Goal: Task Accomplishment & Management: Manage account settings

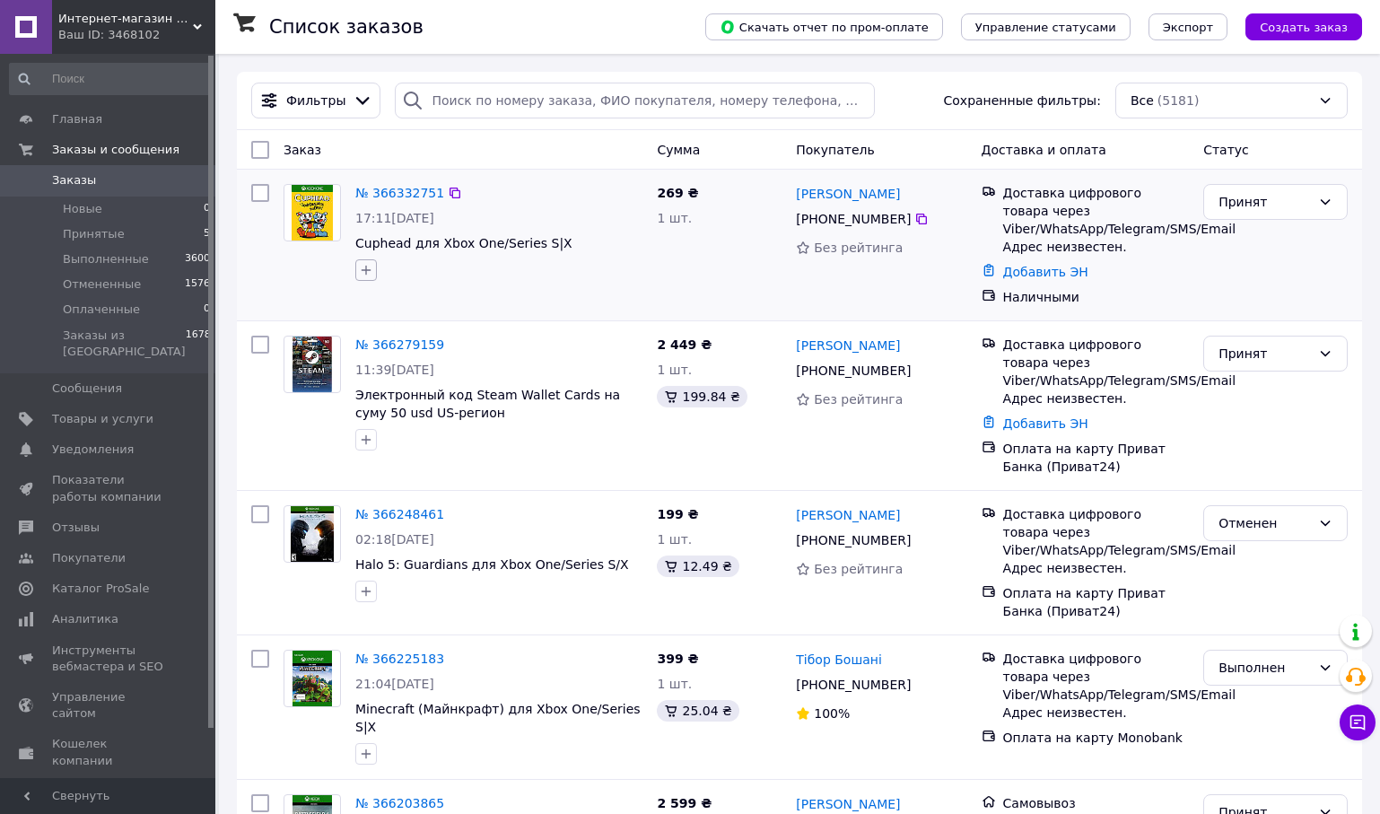
click at [365, 263] on icon "button" at bounding box center [366, 270] width 14 height 14
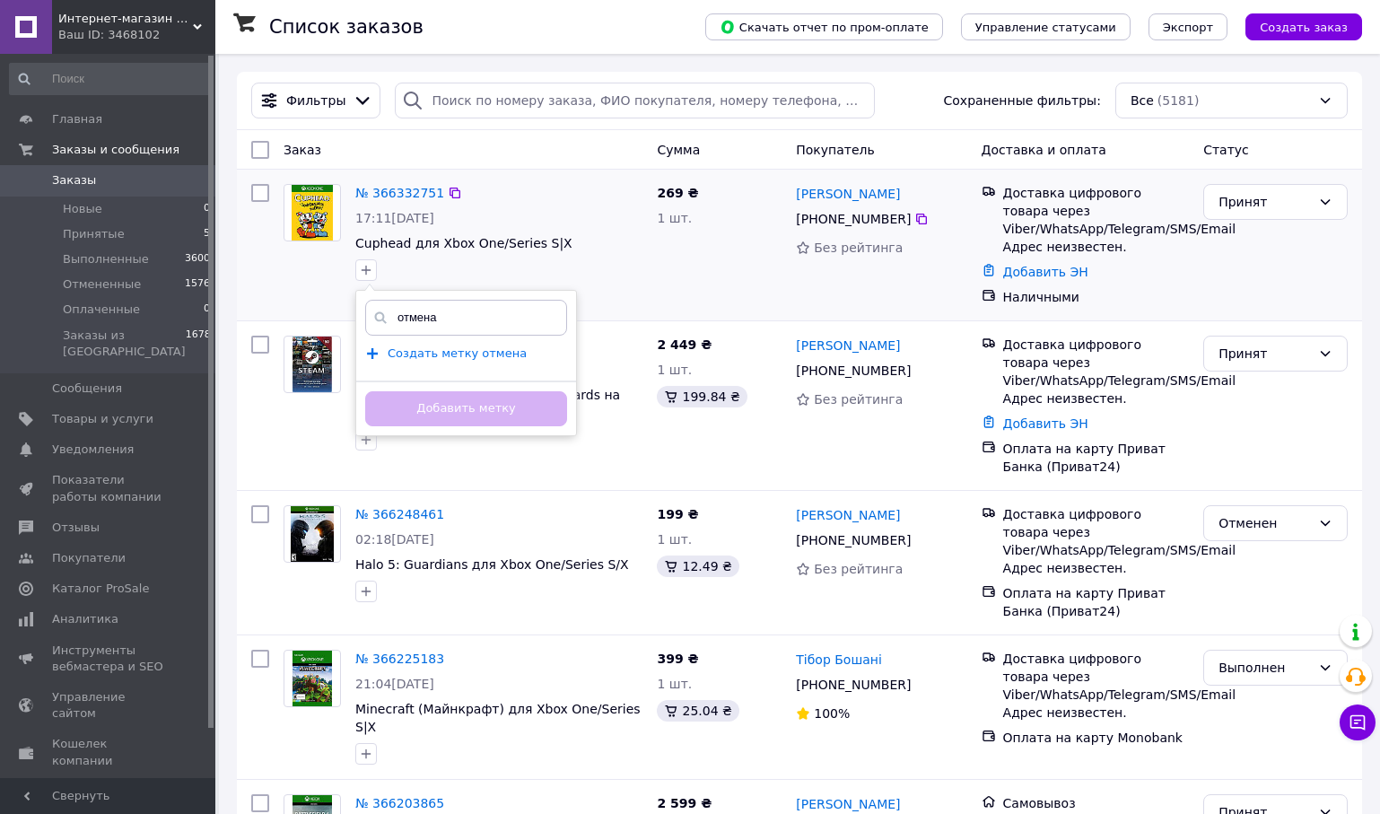
type input "отмена"
click at [452, 356] on span "Создать метку отмена" at bounding box center [457, 353] width 139 height 14
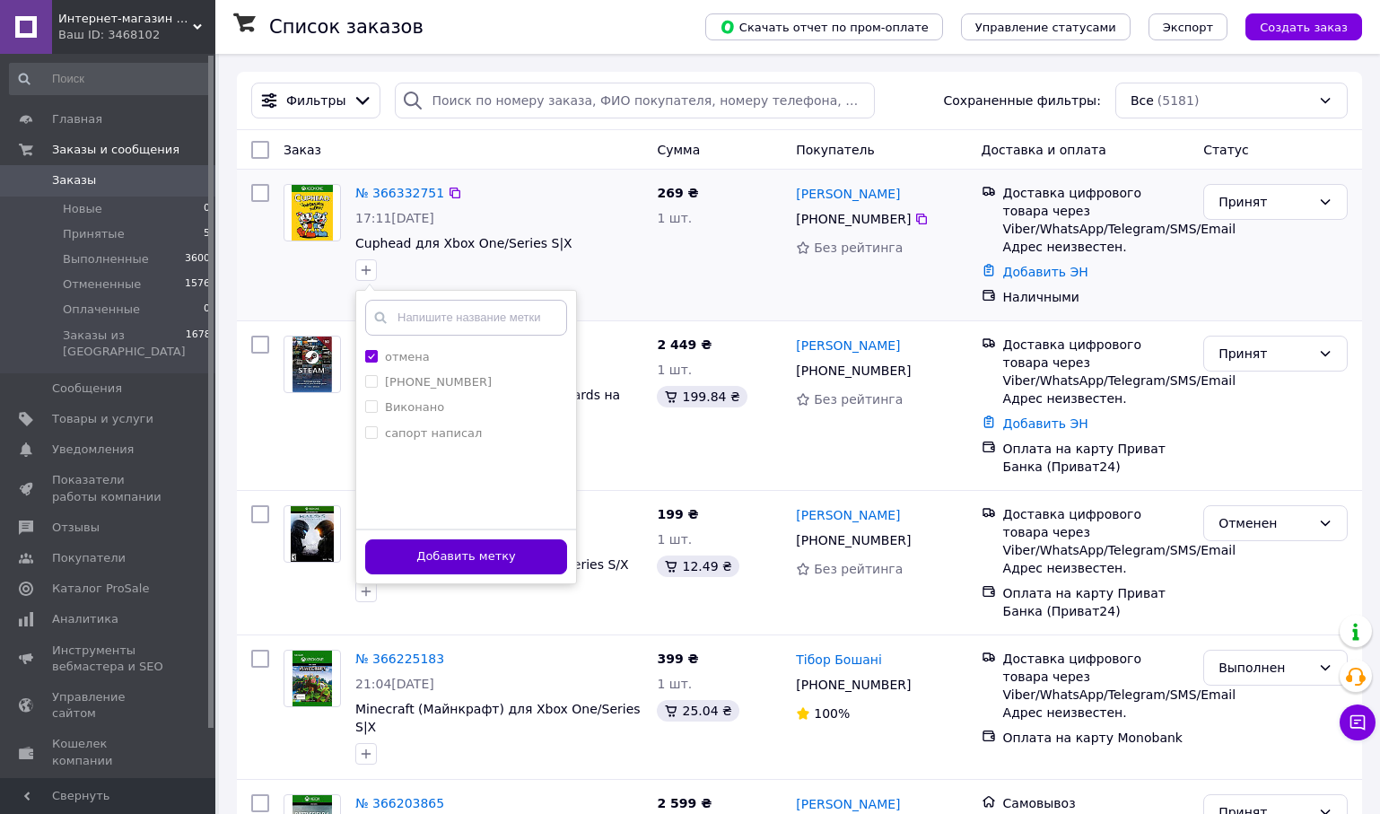
click at [472, 553] on button "Добавить метку" at bounding box center [466, 556] width 202 height 35
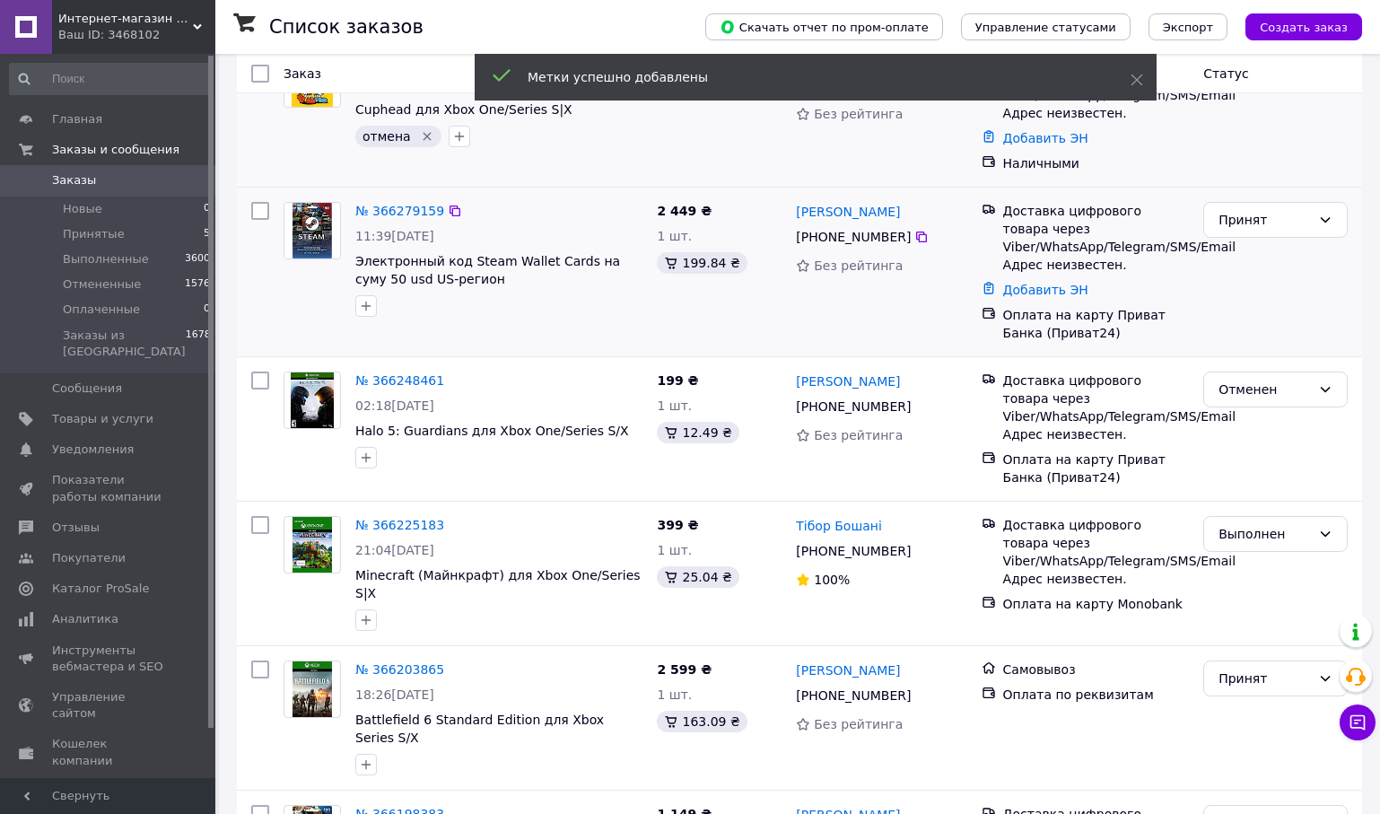
scroll to position [153, 0]
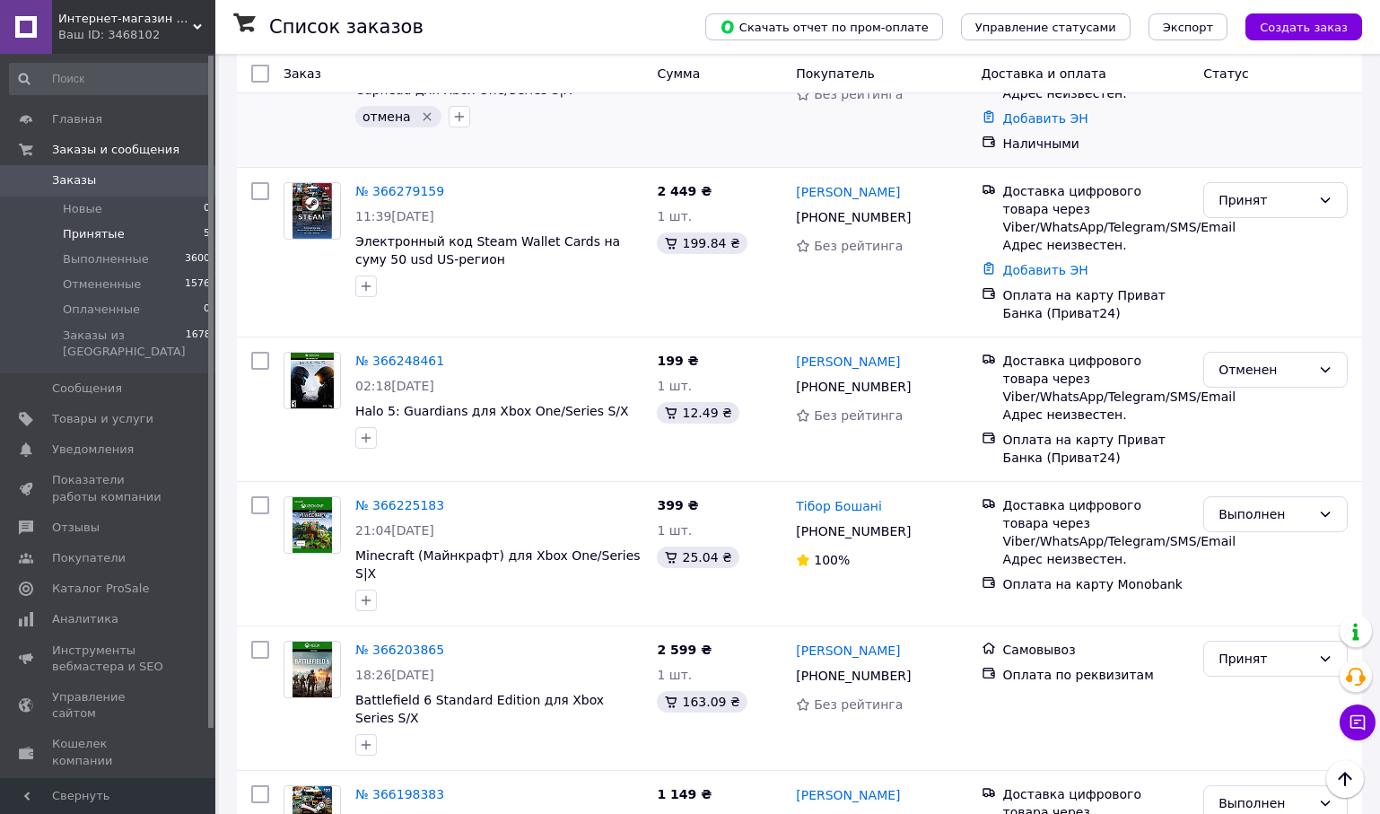
click at [147, 239] on li "Принятые 5" at bounding box center [110, 234] width 221 height 25
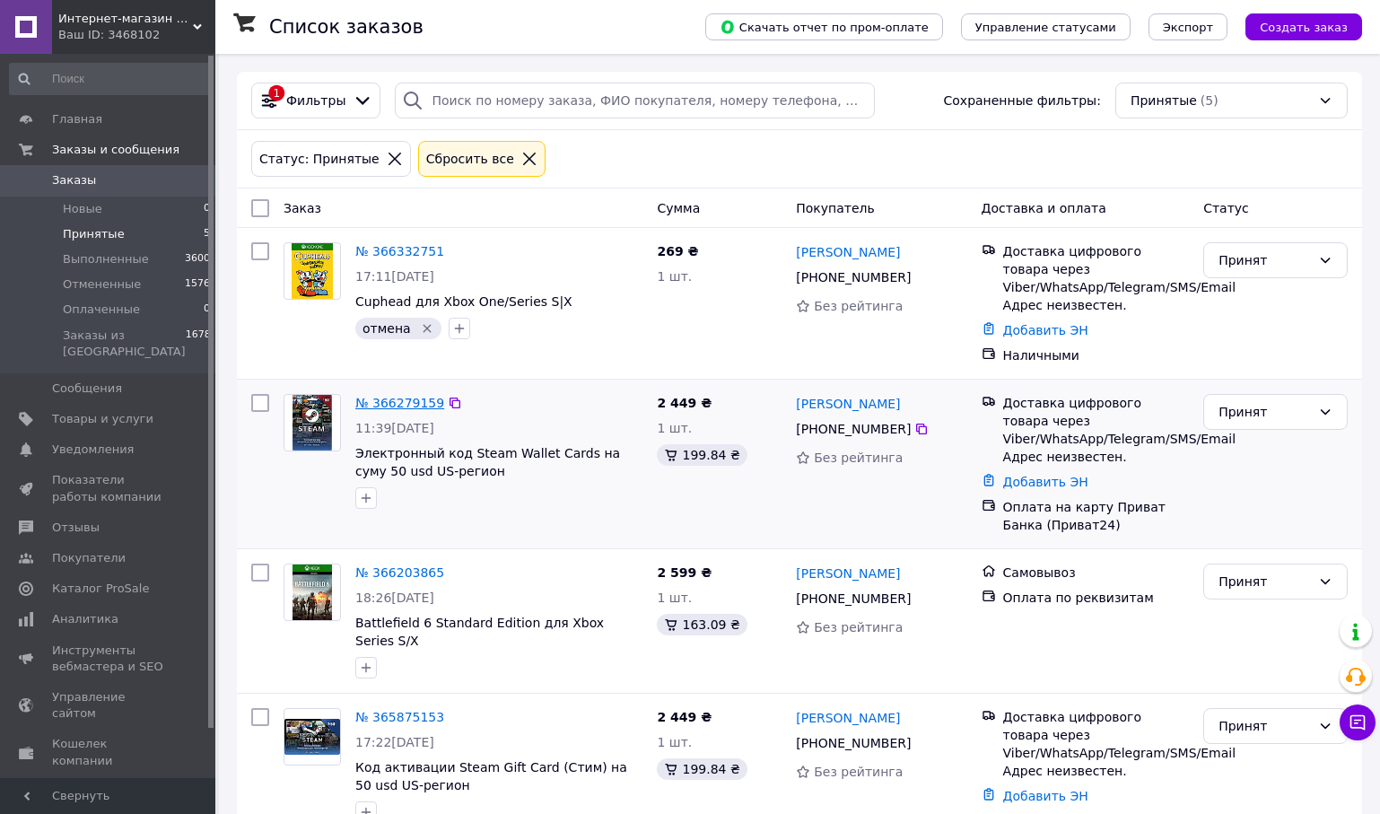
click at [414, 408] on link "№ 366279159" at bounding box center [399, 403] width 89 height 14
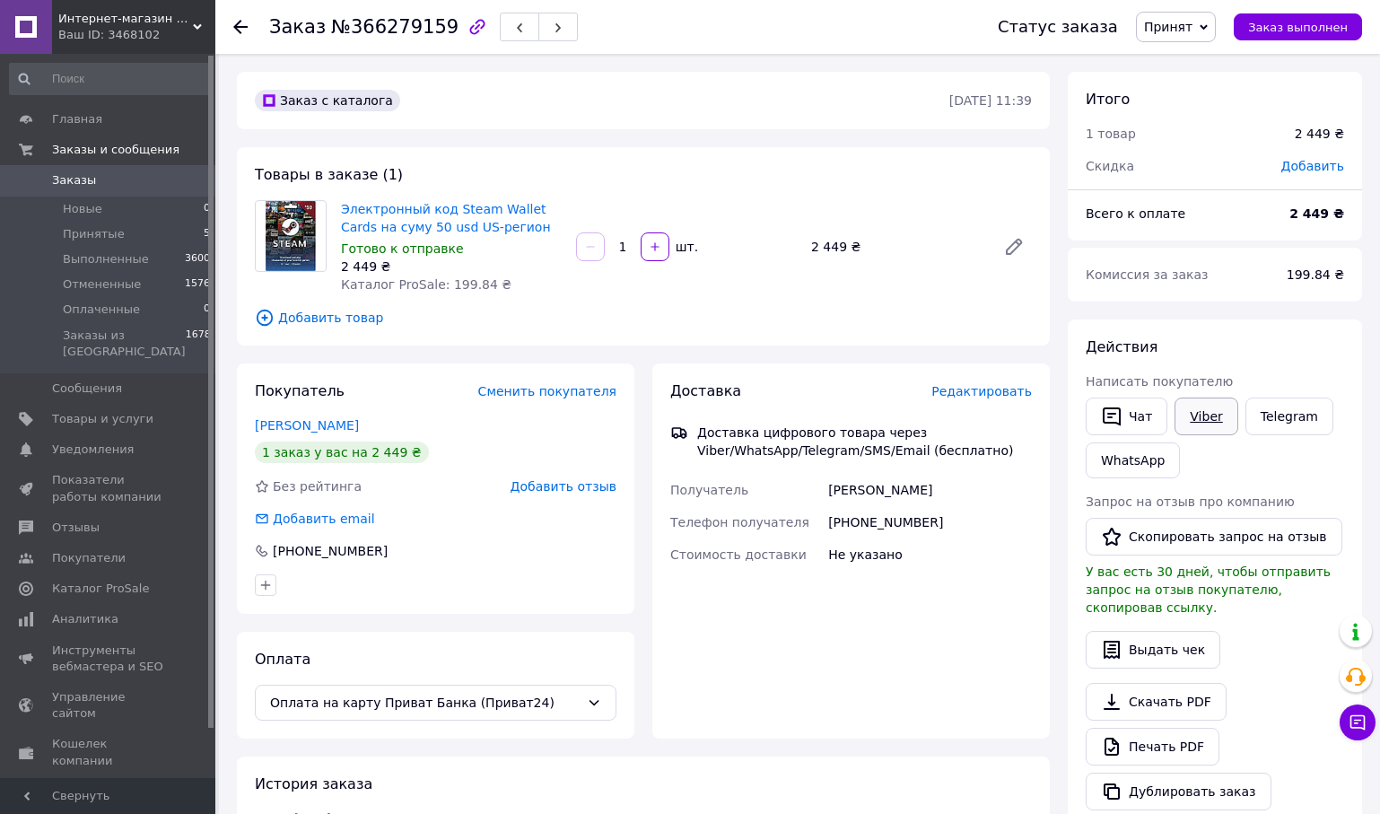
click at [1214, 424] on link "Viber" at bounding box center [1205, 416] width 63 height 38
click at [1301, 419] on link "Telegram" at bounding box center [1289, 416] width 88 height 38
click at [85, 238] on span "Принятые" at bounding box center [94, 234] width 62 height 16
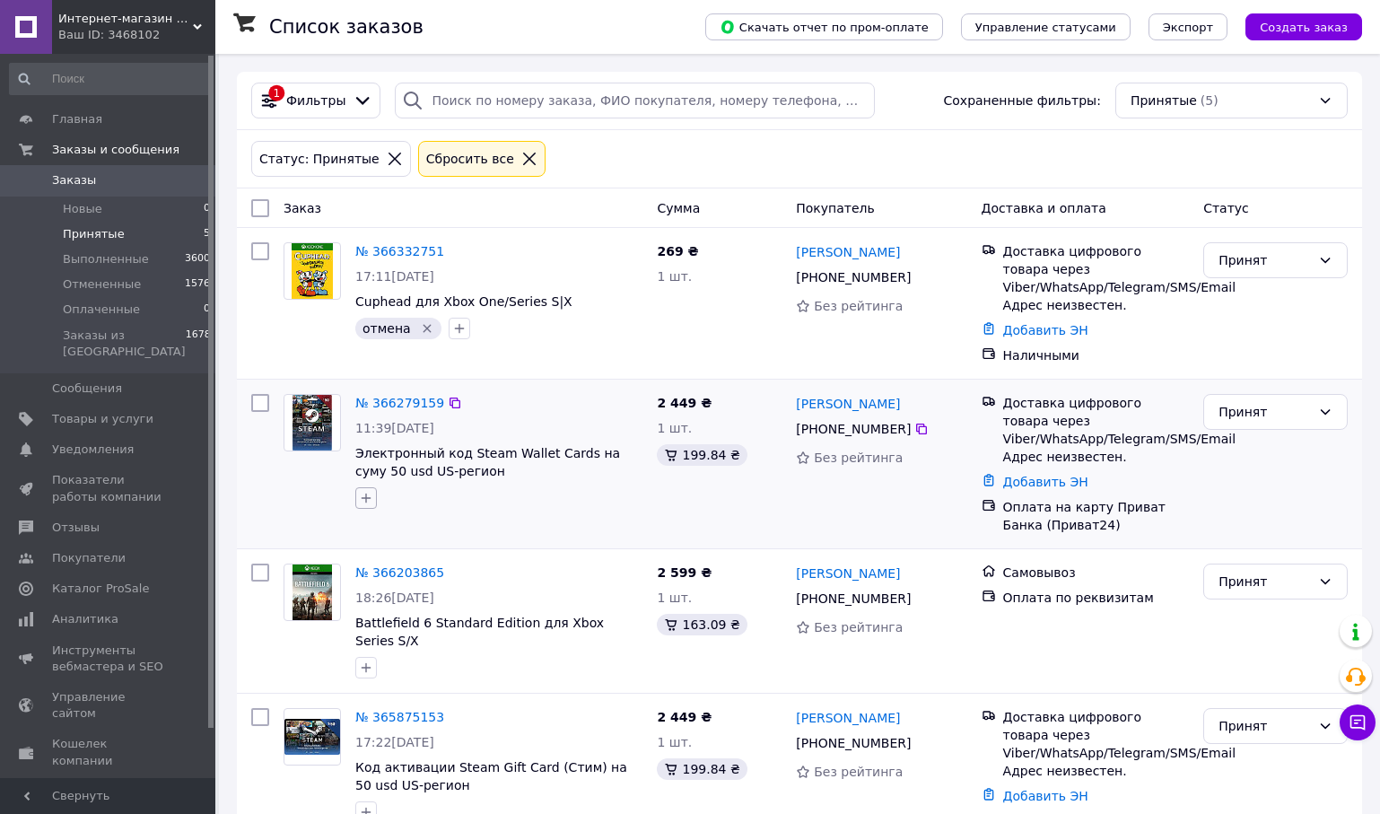
click at [368, 500] on icon "button" at bounding box center [366, 498] width 14 height 14
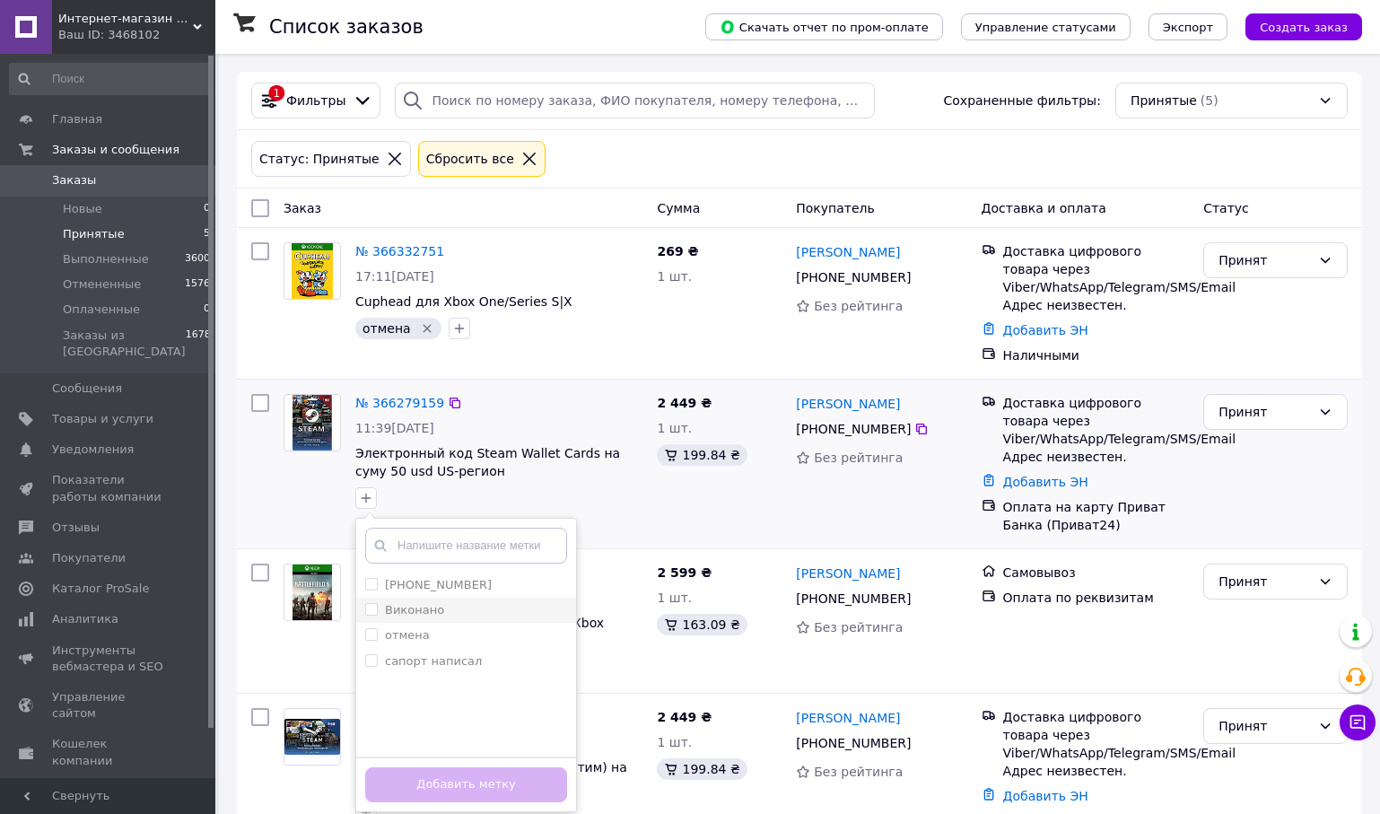
click at [405, 615] on label "Виконано" at bounding box center [414, 609] width 59 height 13
checkbox input "true"
click at [449, 784] on button "Добавить метку" at bounding box center [466, 784] width 202 height 35
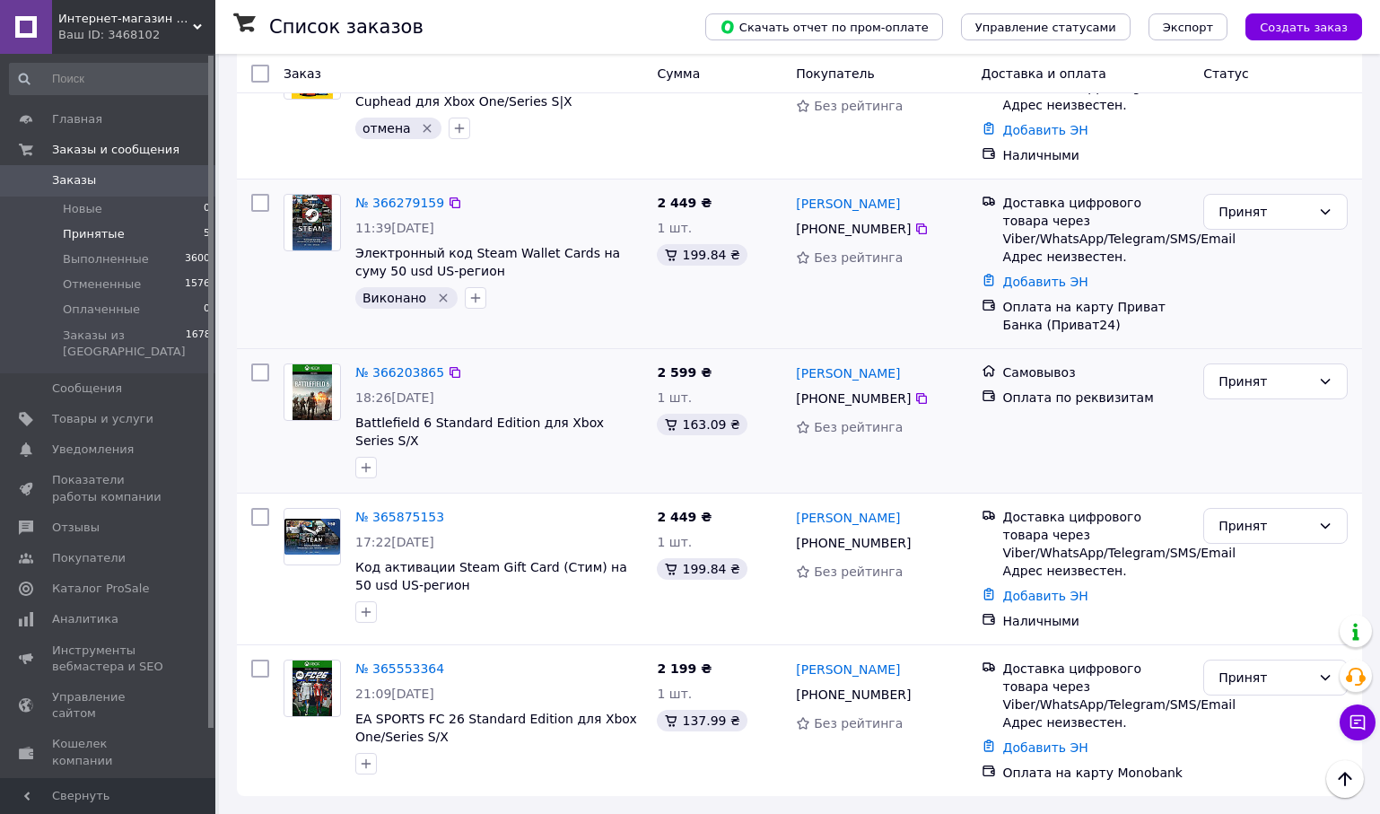
scroll to position [200, 0]
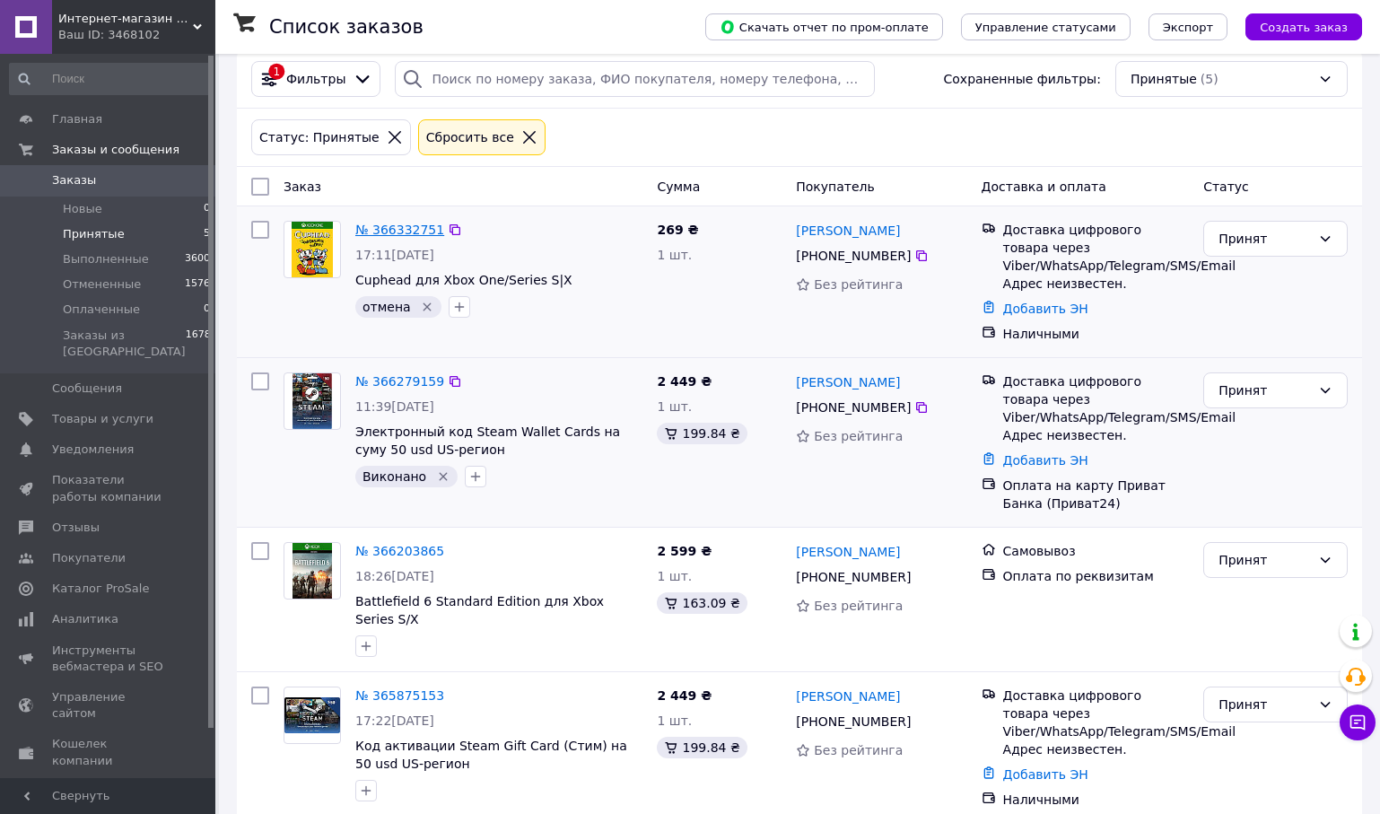
click at [403, 223] on link "№ 366332751" at bounding box center [399, 229] width 89 height 14
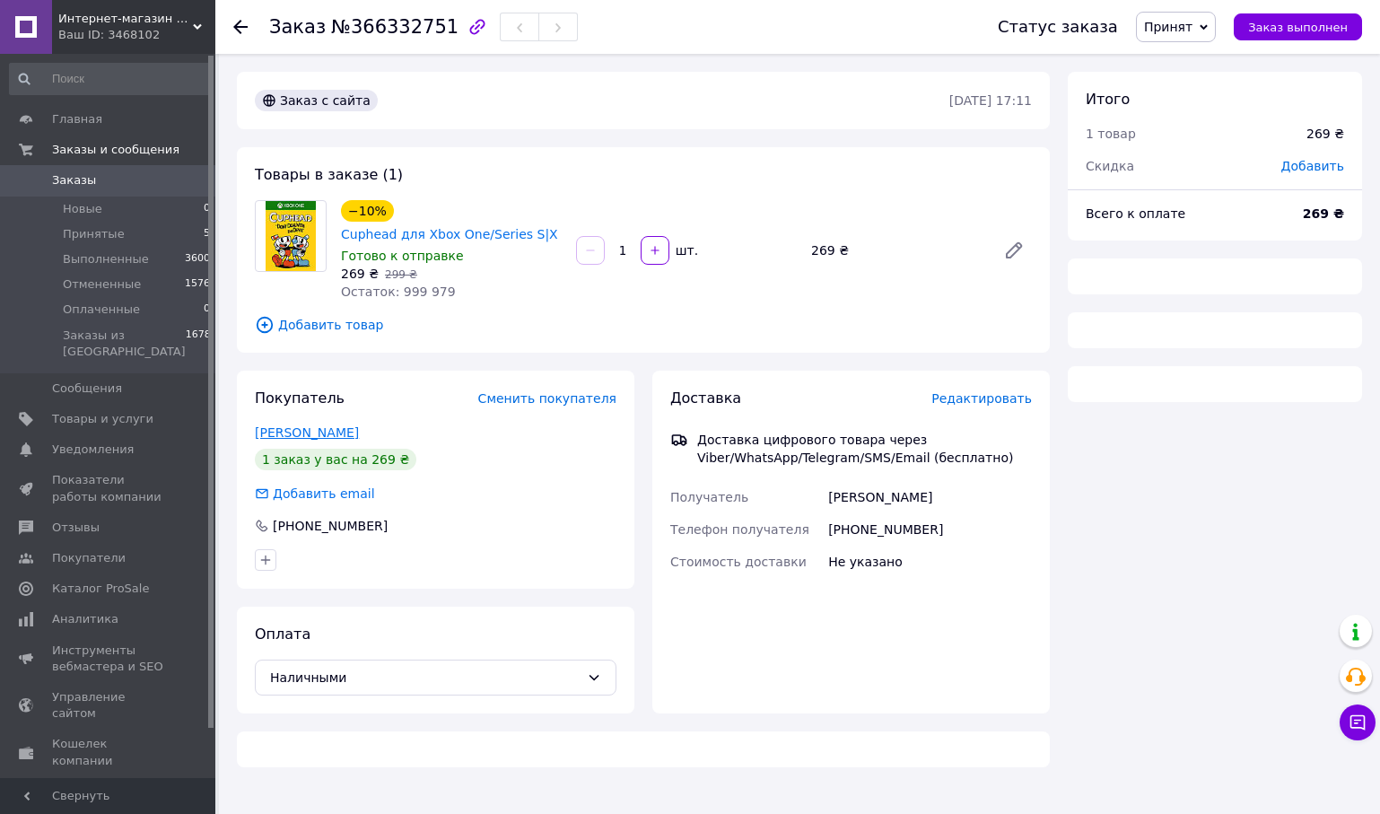
click at [314, 432] on link "[PERSON_NAME]" at bounding box center [307, 432] width 104 height 14
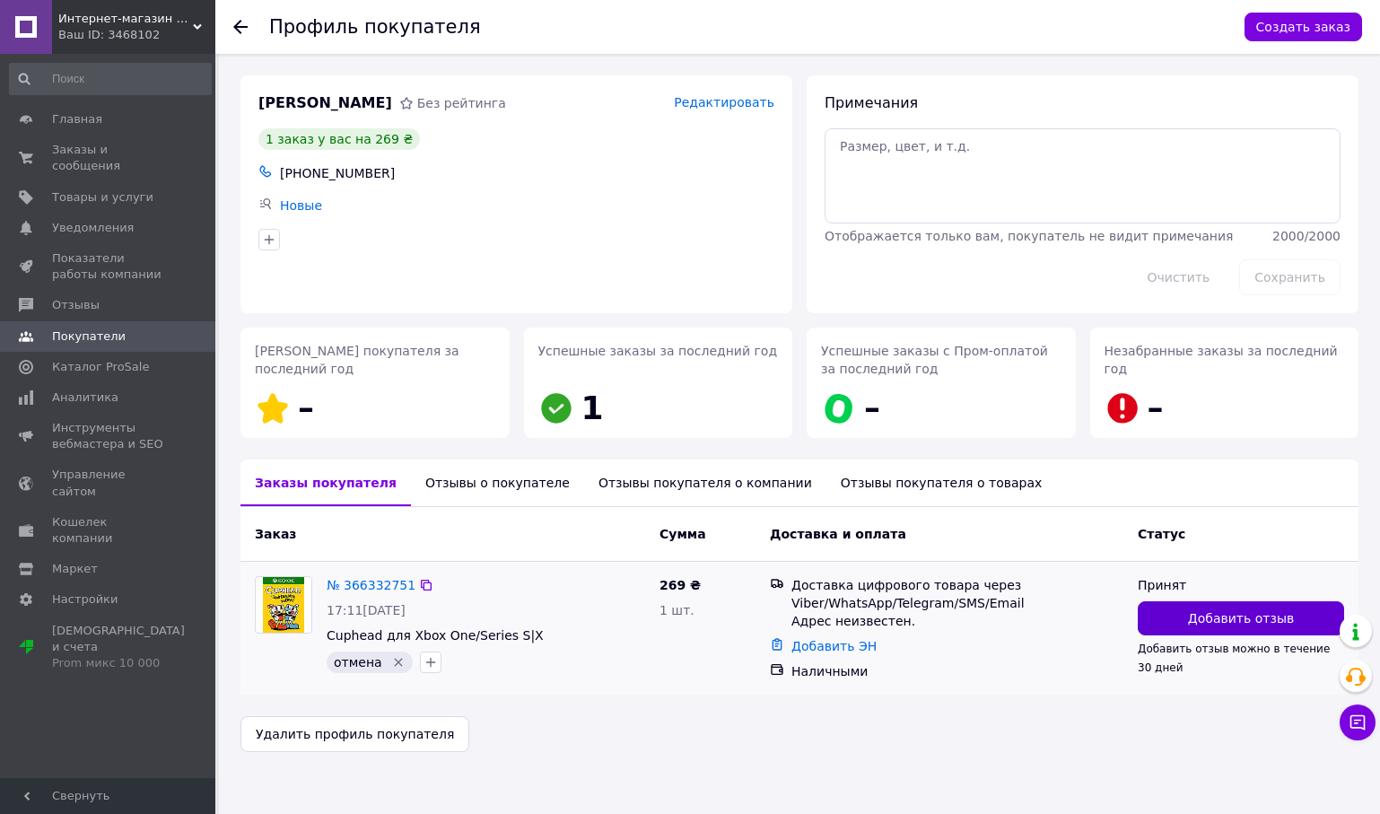
click at [1201, 623] on span "Добавить отзыв" at bounding box center [1241, 618] width 106 height 18
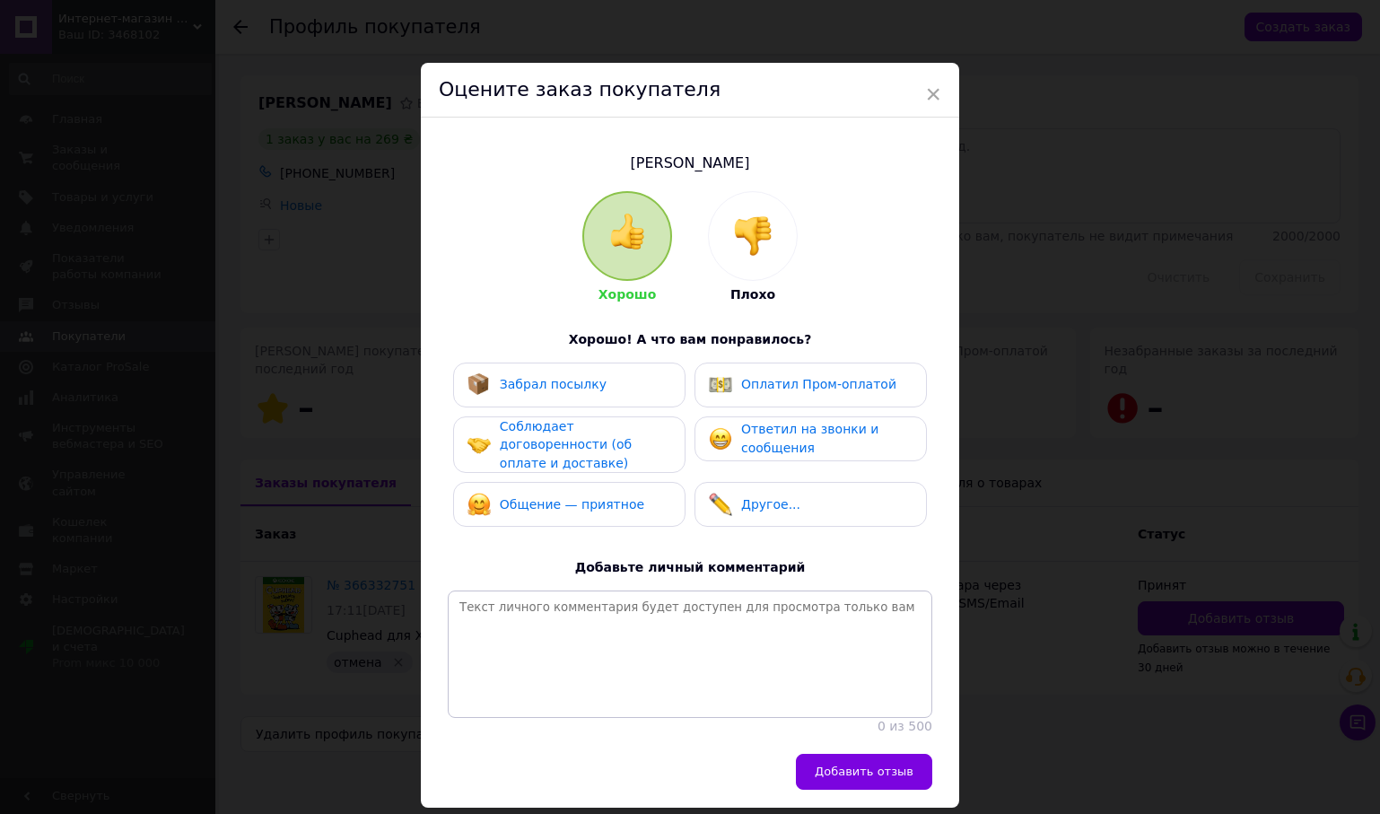
click at [740, 263] on div at bounding box center [753, 236] width 88 height 88
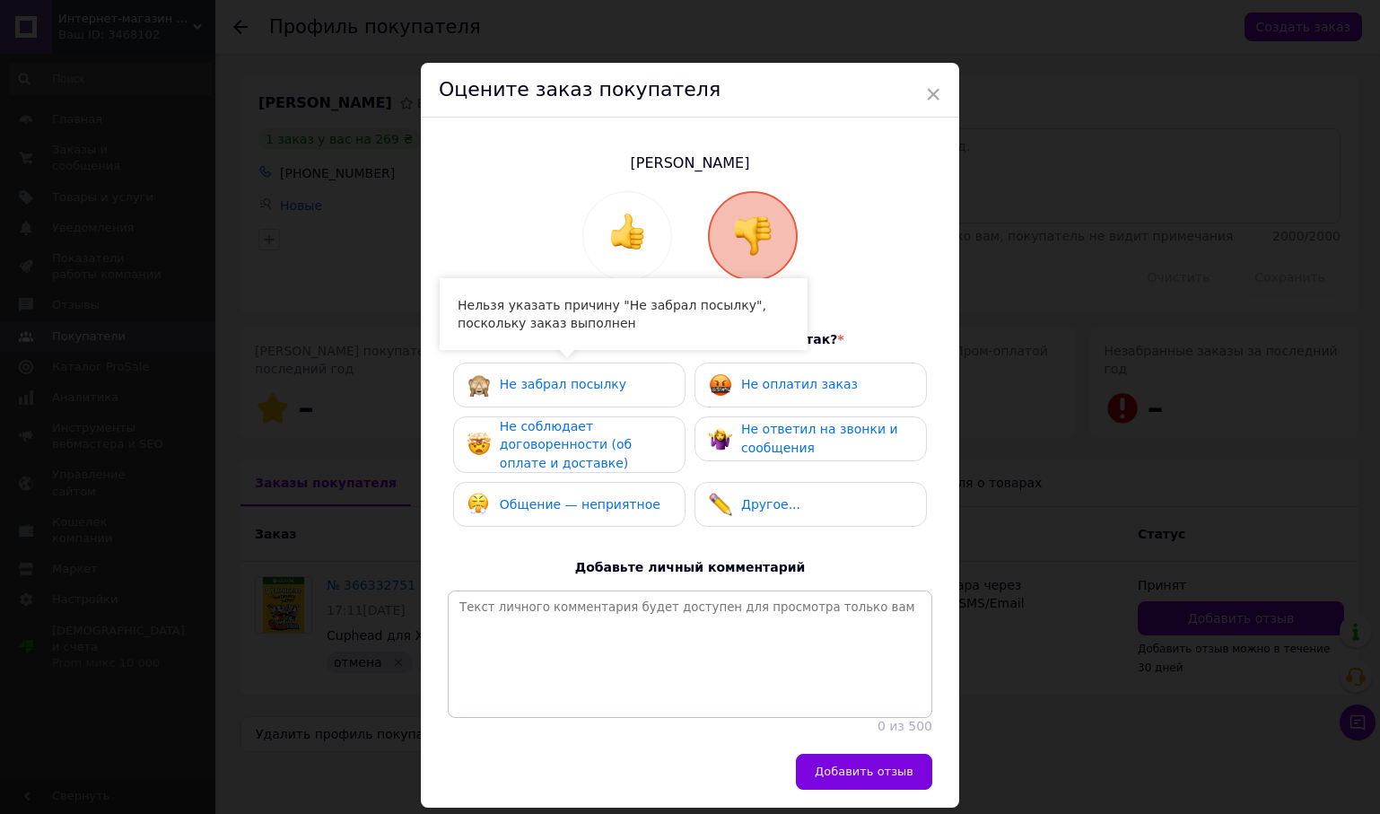
click at [656, 368] on div "Не забрал посылку" at bounding box center [569, 384] width 232 height 45
click at [756, 399] on div "Не оплатил заказ" at bounding box center [810, 384] width 232 height 45
click at [622, 426] on div "Не соблюдает договоренности (об оплате и доставке)" at bounding box center [585, 445] width 170 height 56
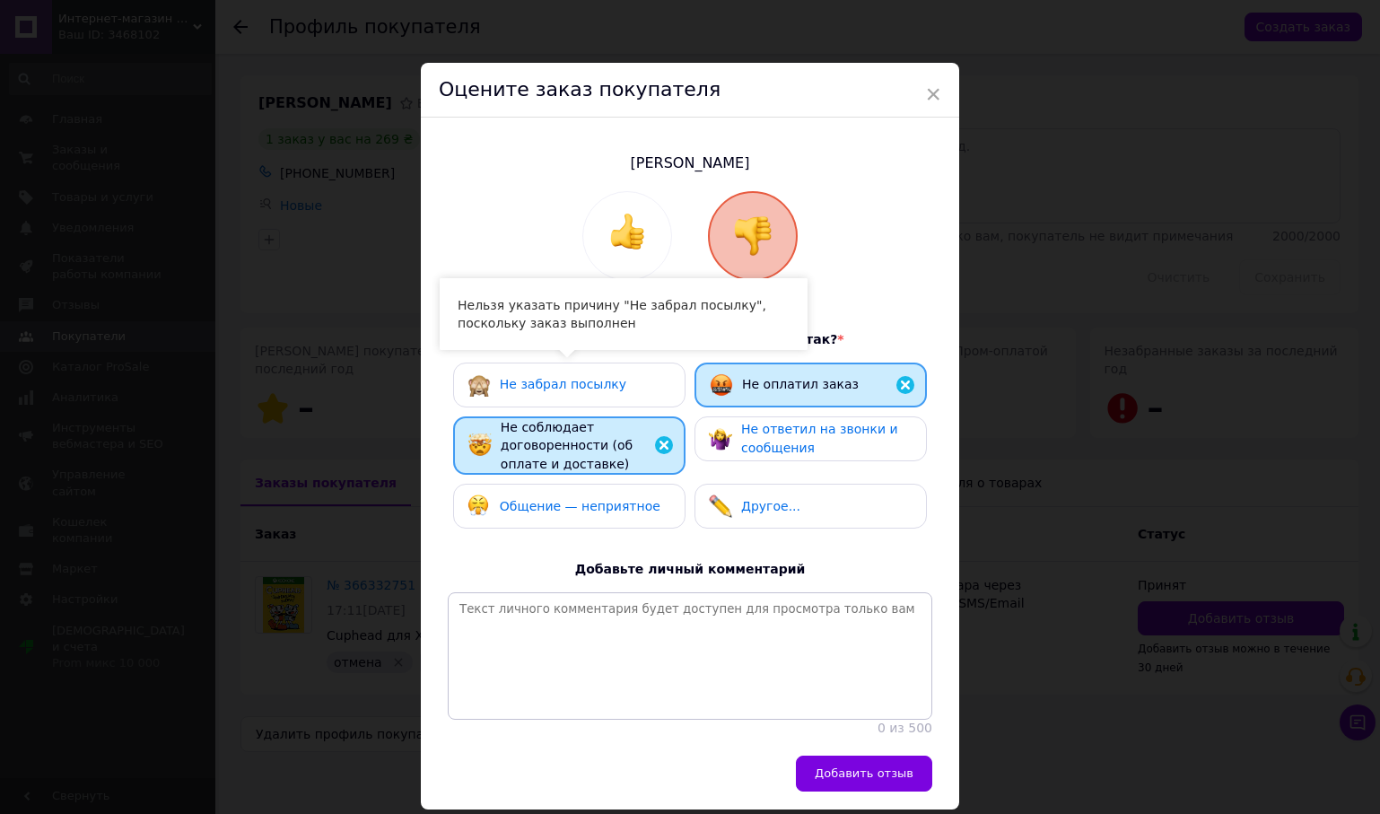
click at [743, 432] on span "Не ответил на звонки и сообщения" at bounding box center [819, 438] width 157 height 33
click at [627, 569] on span "Добавьте личный комментарий" at bounding box center [690, 569] width 231 height 14
click at [636, 506] on span "Общение — неприятное" at bounding box center [580, 506] width 161 height 14
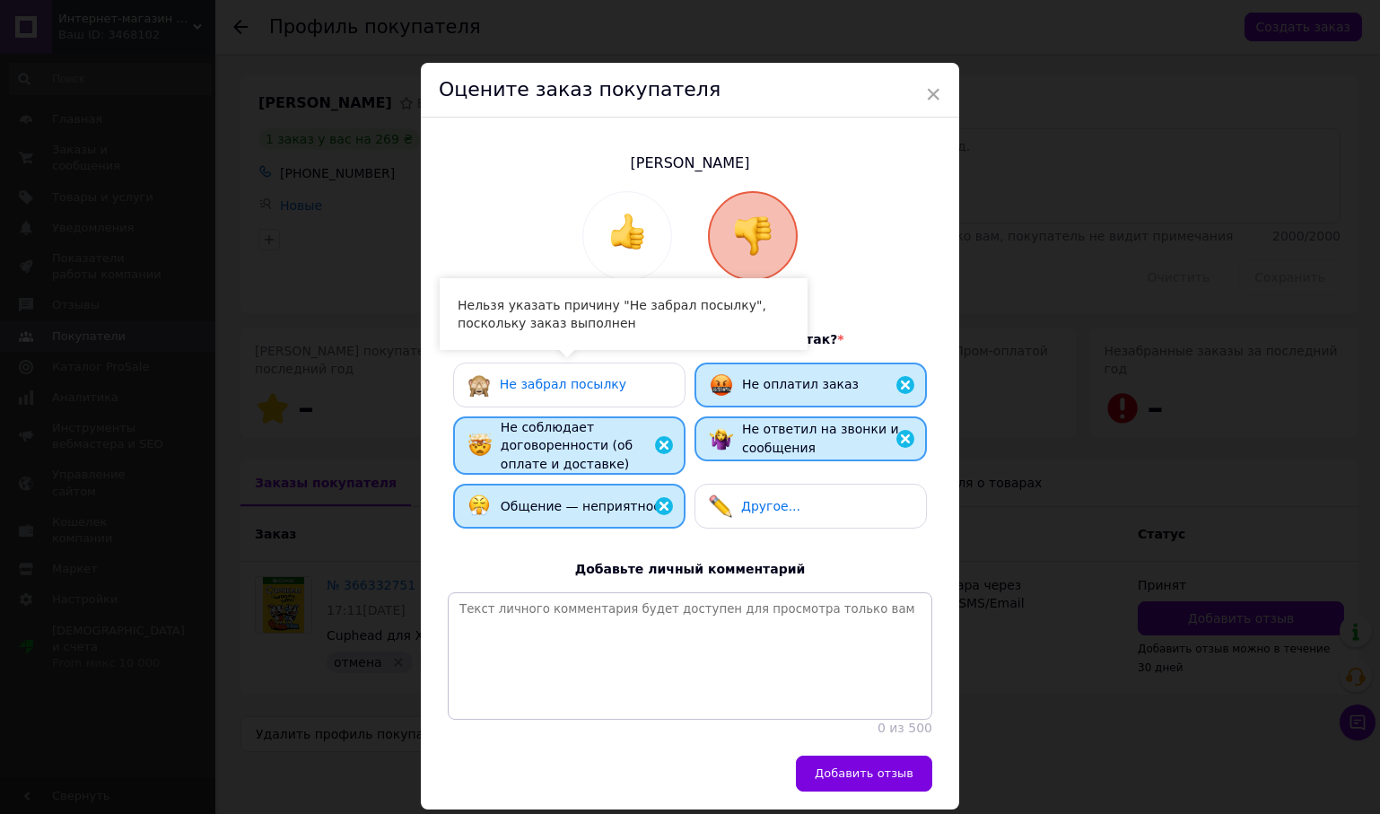
click at [763, 506] on span "Другое..." at bounding box center [770, 506] width 59 height 14
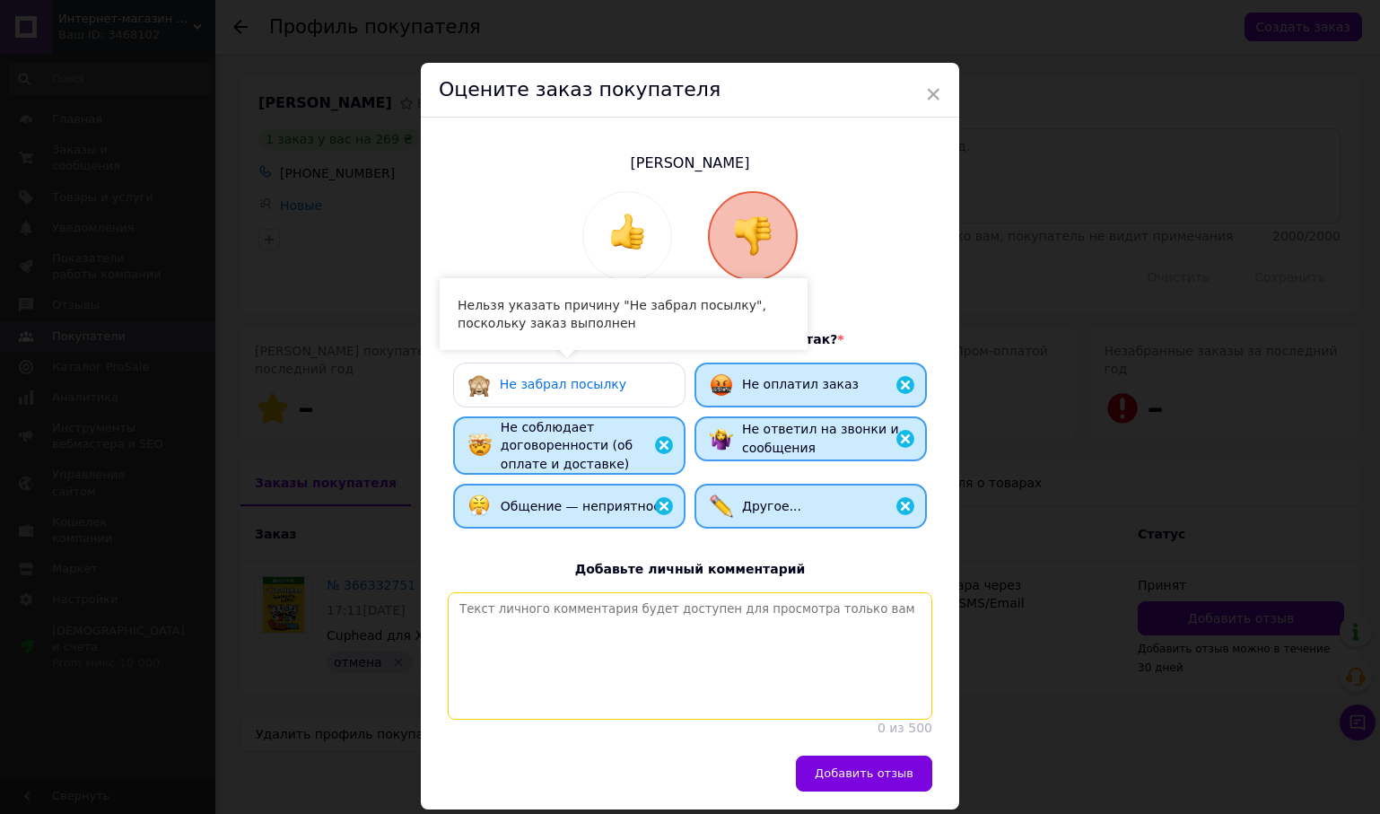
click at [696, 652] on textarea at bounding box center [690, 655] width 484 height 127
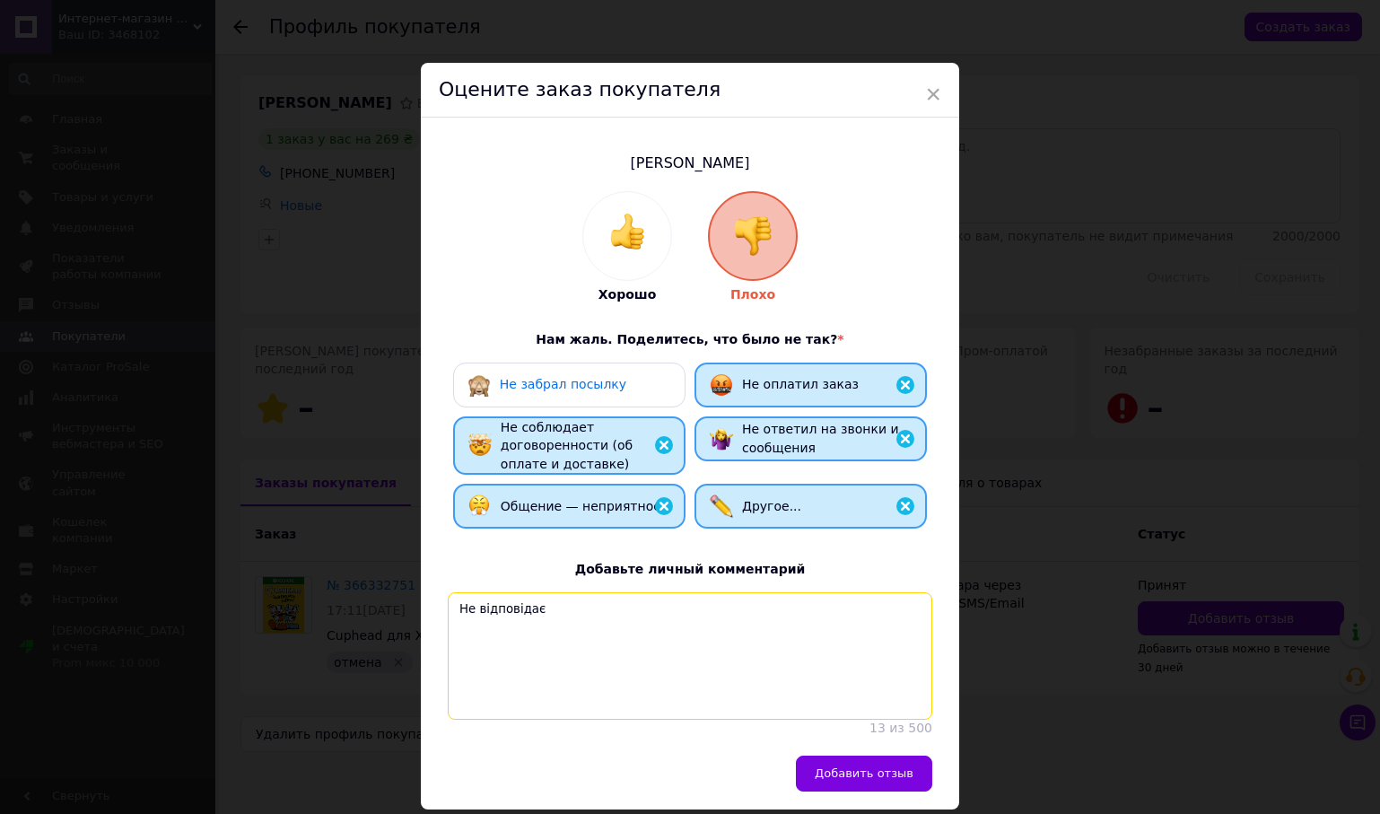
paste textarea "Не відповідає"
type textarea "Не відповідаєНе відповідаєНе відповідає"
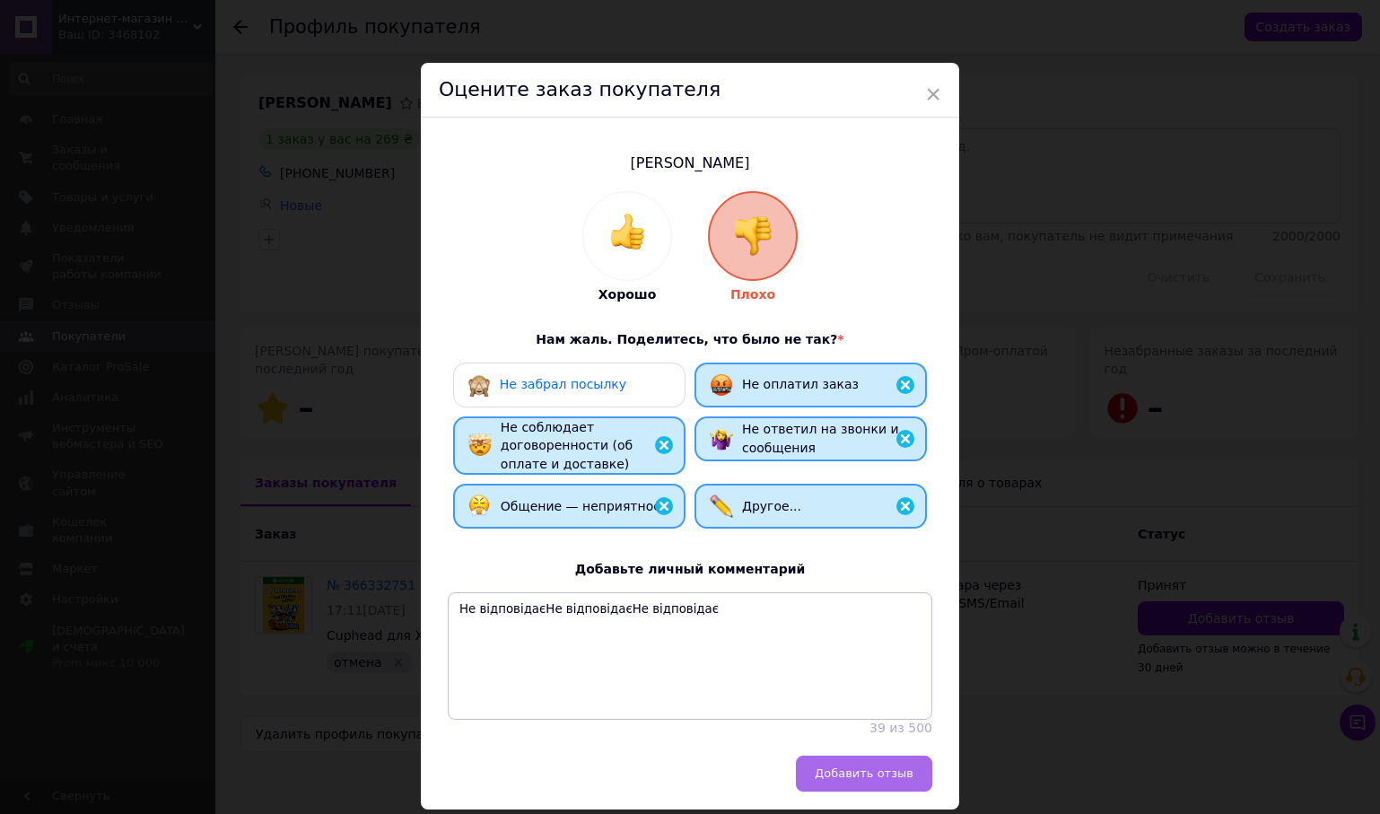
click at [873, 763] on button "Добавить отзыв" at bounding box center [864, 773] width 136 height 36
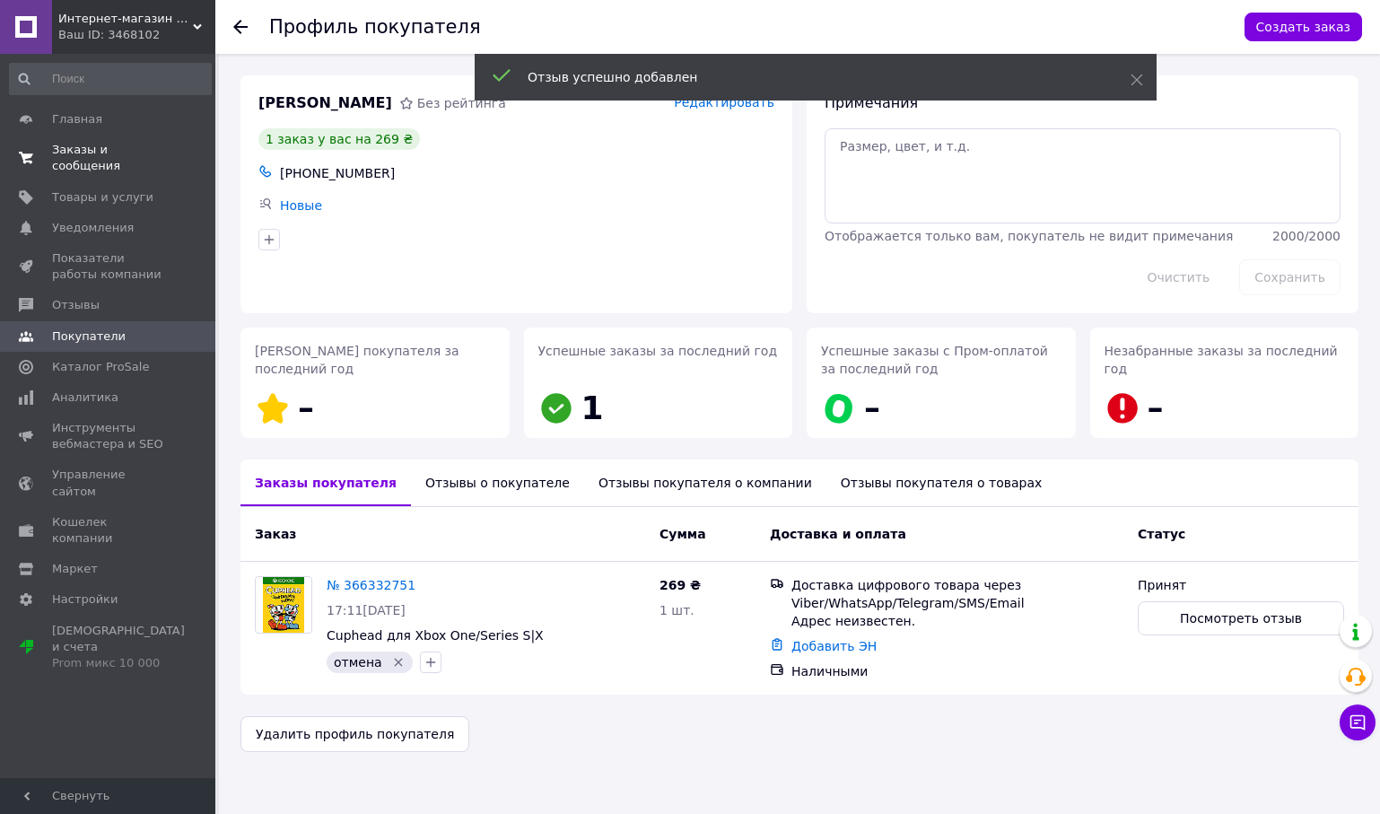
click at [121, 154] on span "Заказы и сообщения" at bounding box center [109, 158] width 114 height 32
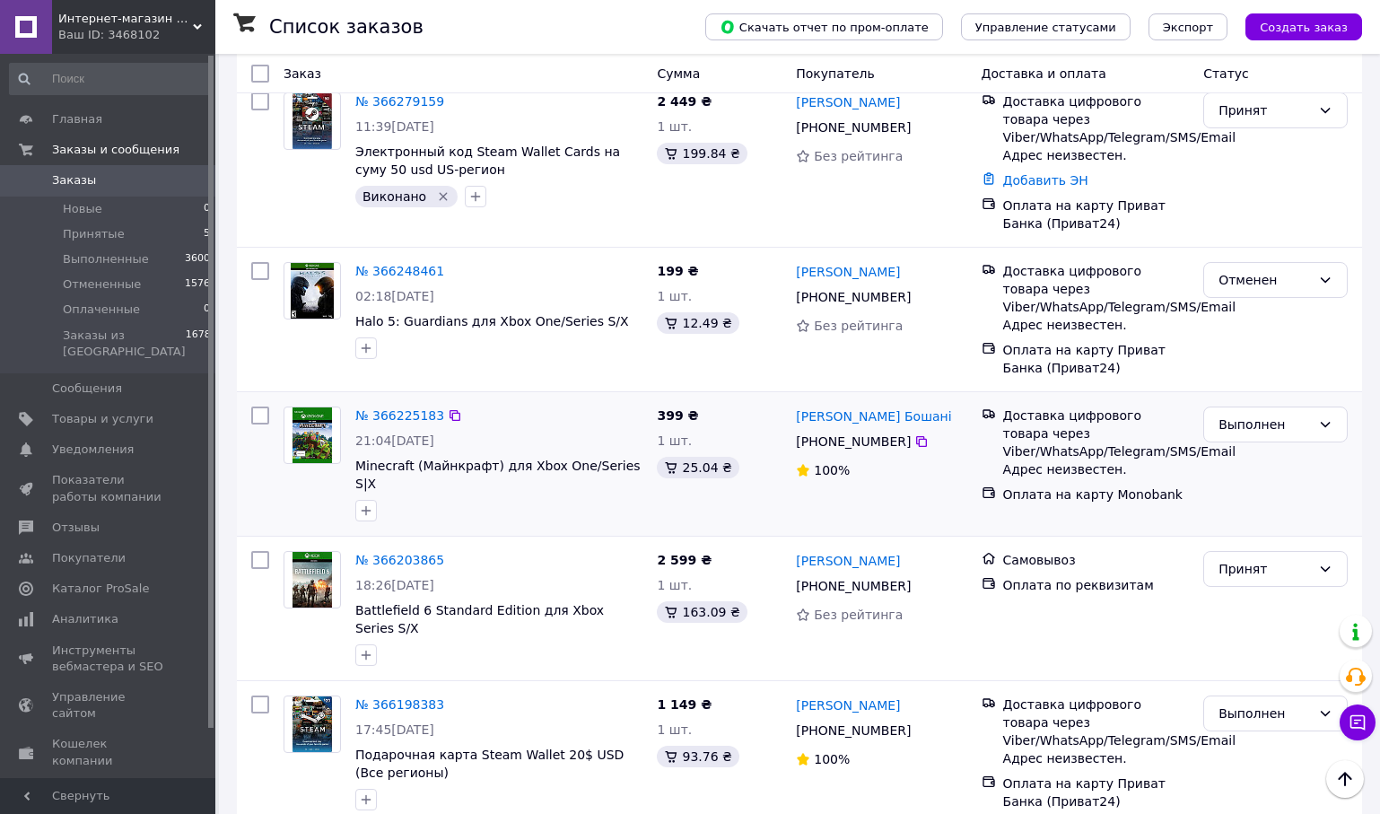
scroll to position [258, 0]
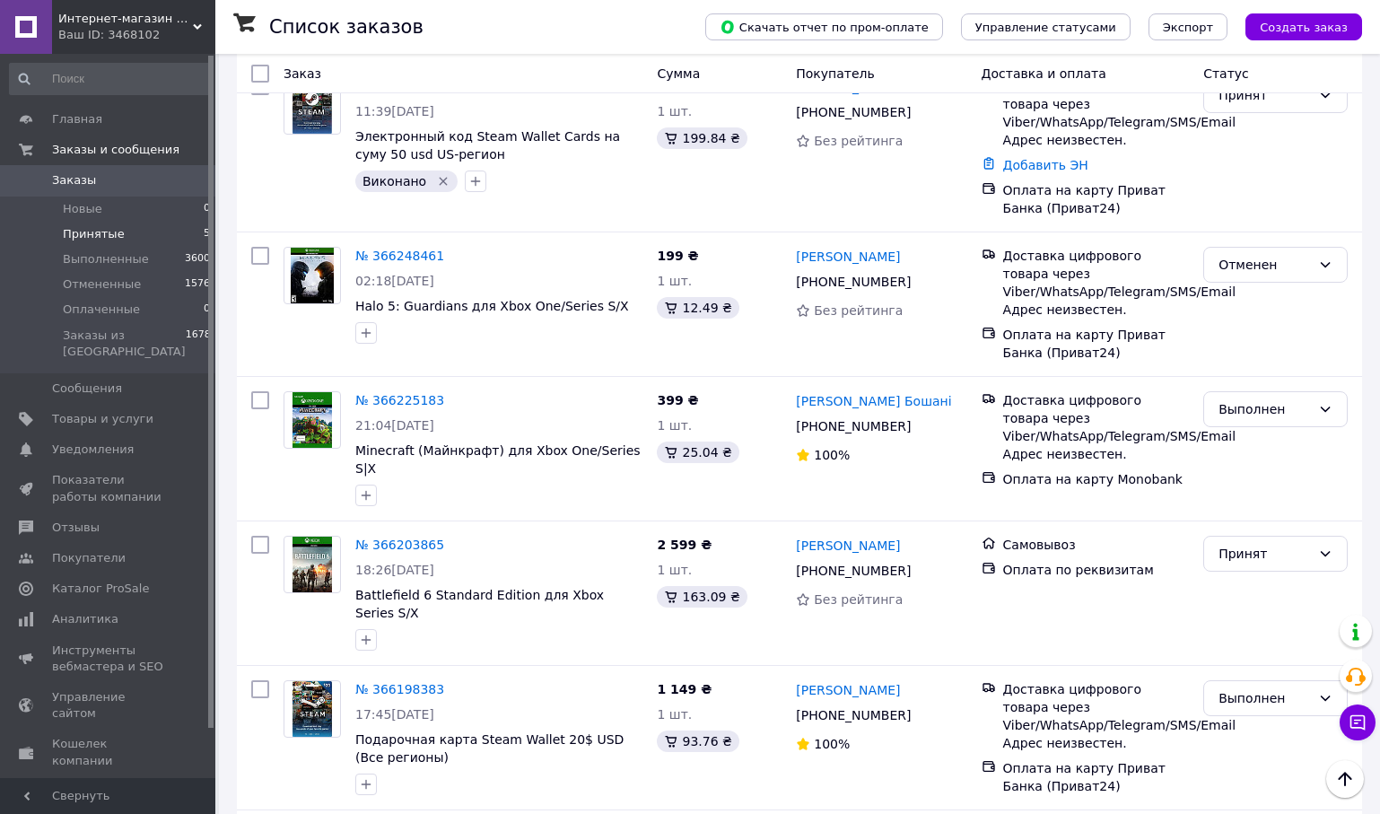
click at [153, 231] on li "Принятые 5" at bounding box center [110, 234] width 221 height 25
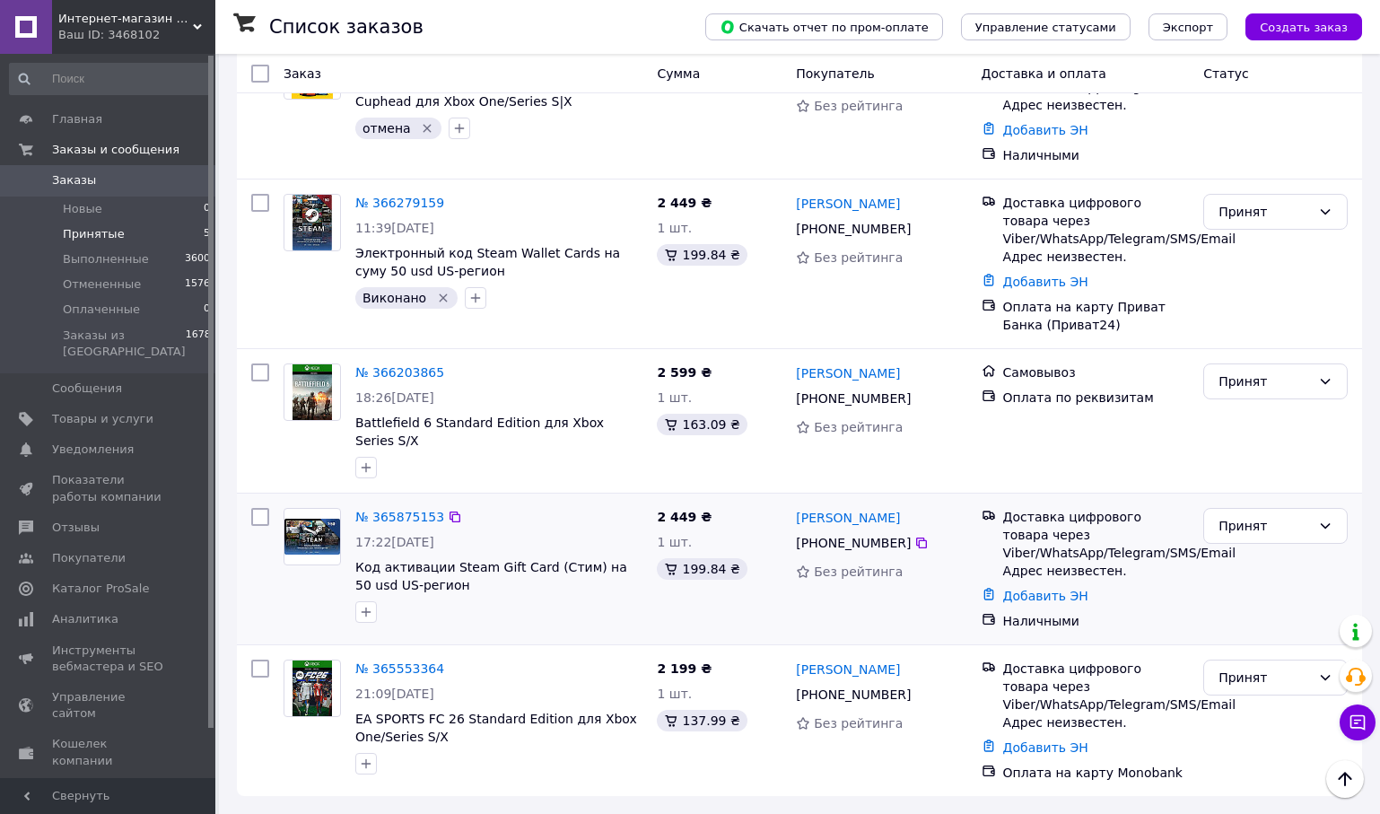
scroll to position [200, 0]
click at [419, 367] on link "№ 366203865" at bounding box center [399, 372] width 89 height 14
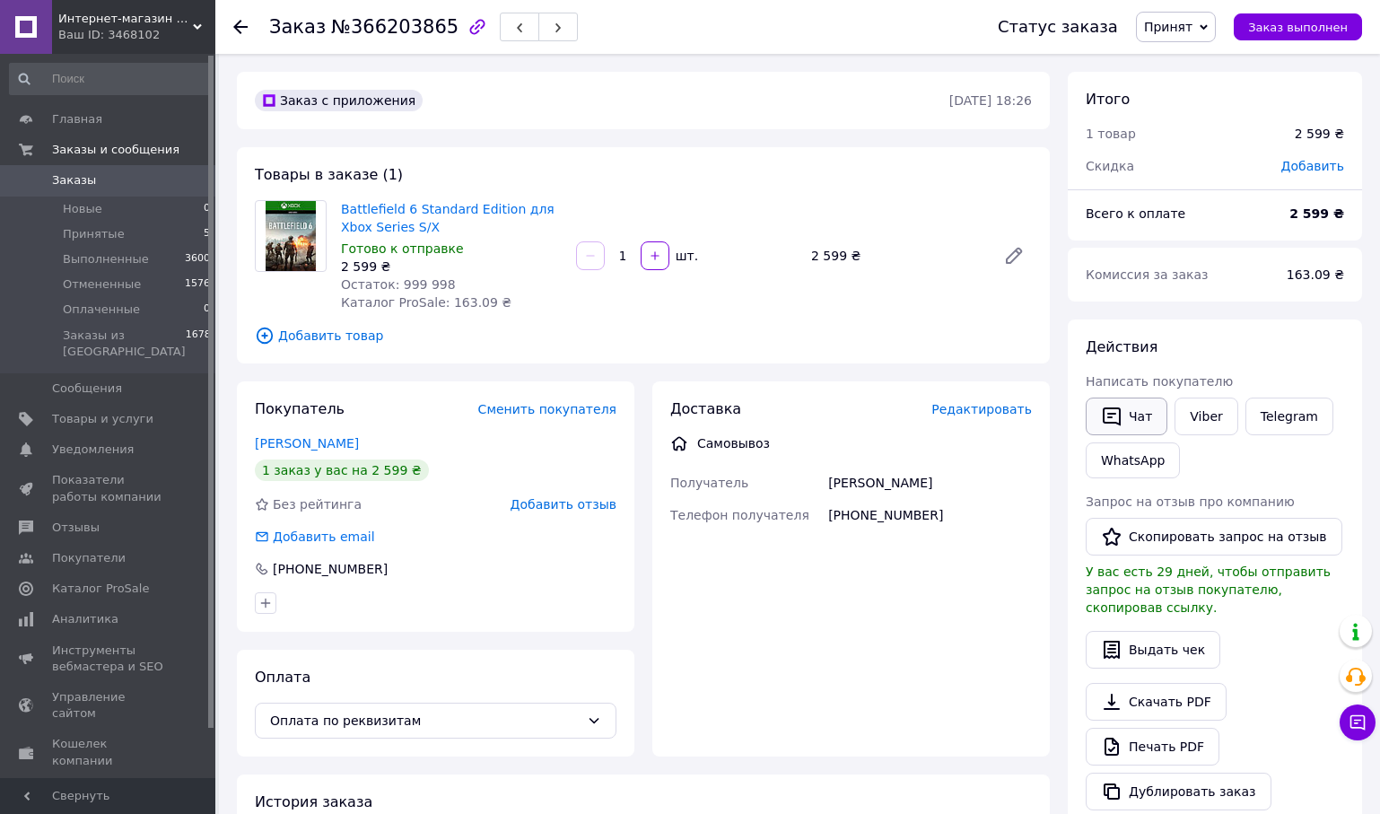
click at [1117, 409] on icon "button" at bounding box center [1112, 416] width 22 height 22
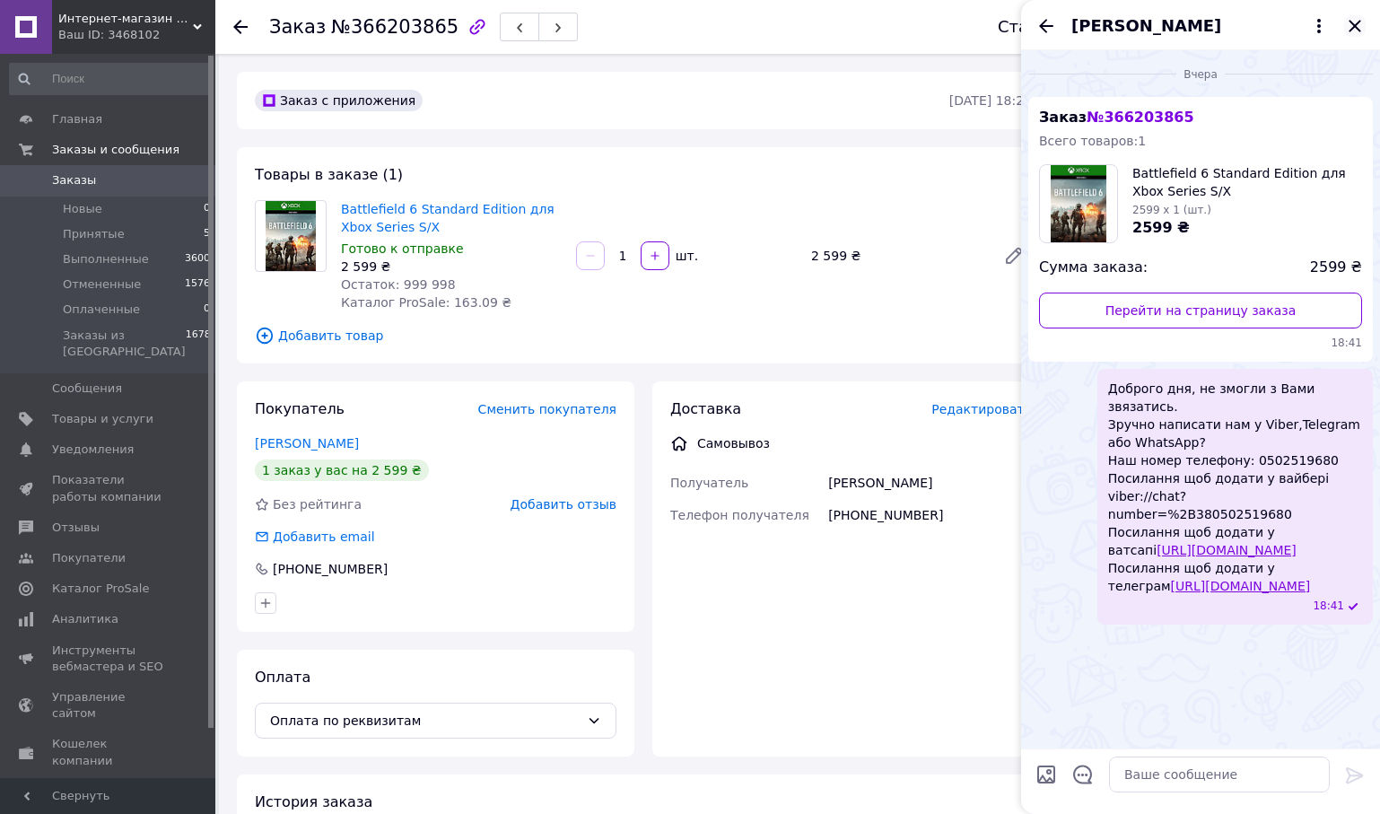
click at [1355, 29] on icon "Закрыть" at bounding box center [1355, 26] width 22 height 22
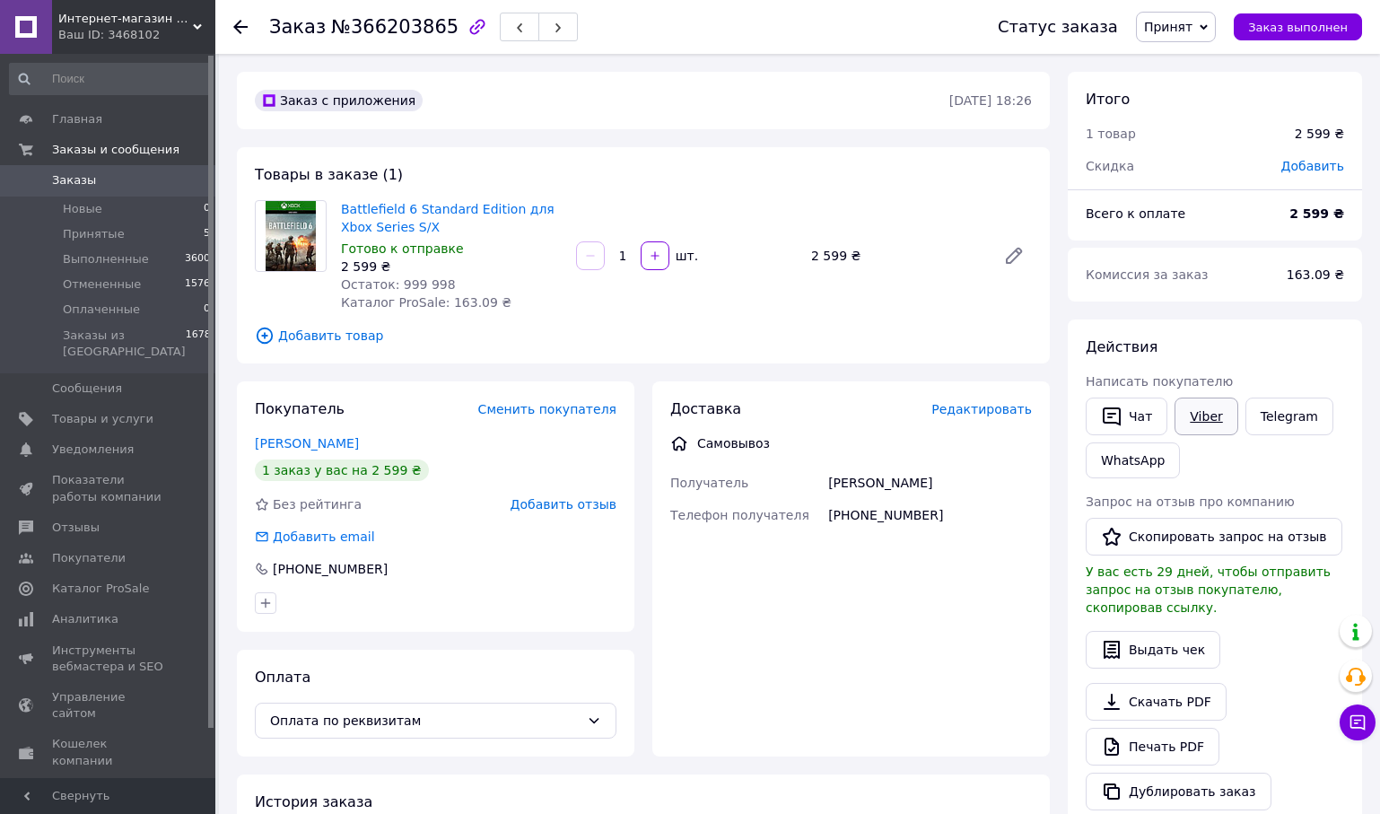
click at [1204, 398] on link "Viber" at bounding box center [1205, 416] width 63 height 38
click at [1284, 415] on link "Telegram" at bounding box center [1289, 416] width 88 height 38
click at [1141, 463] on link "WhatsApp" at bounding box center [1133, 460] width 94 height 36
